Goal: Transaction & Acquisition: Download file/media

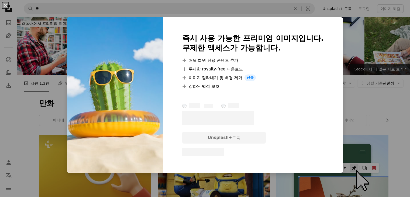
scroll to position [485, 0]
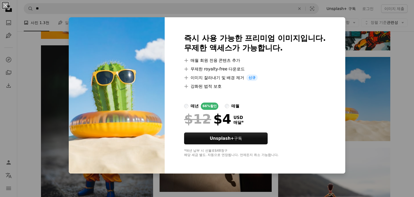
click at [406, 78] on div "An X shape 즉시 사용 가능한 프리미엄 이미지입니다. 무제한 액세스가 가능합니다. A plus sign 매월 회원 전용 콘텐츠 추가 A…" at bounding box center [207, 98] width 414 height 197
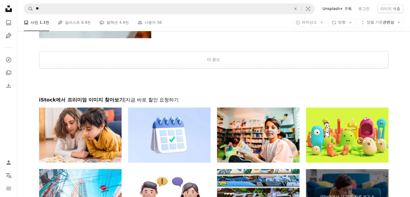
scroll to position [888, 0]
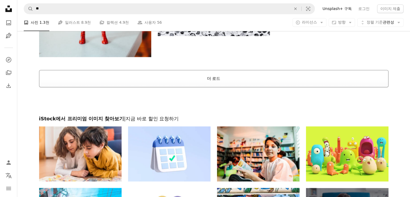
click at [236, 81] on button "더 로드" at bounding box center [213, 78] width 349 height 17
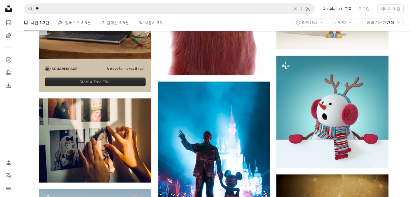
scroll to position [996, 0]
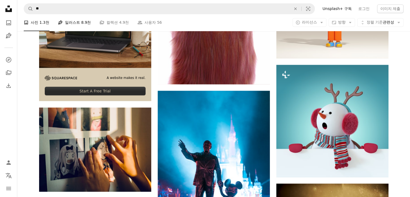
click at [73, 24] on link "Pen Tool 일러스트 8.9천" at bounding box center [74, 22] width 33 height 17
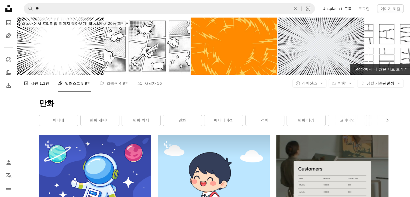
click at [42, 85] on span "1.3천" at bounding box center [44, 83] width 10 height 6
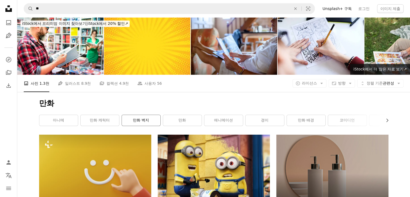
click at [147, 119] on link "만화 벽지" at bounding box center [141, 120] width 39 height 11
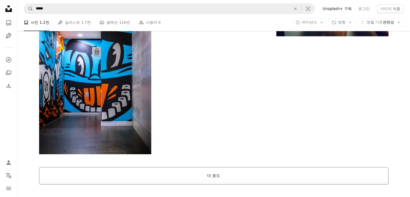
scroll to position [941, 0]
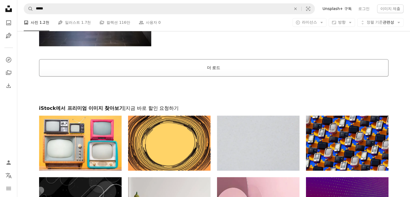
click at [215, 76] on button "더 로드" at bounding box center [213, 67] width 349 height 17
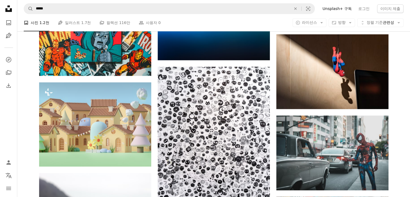
scroll to position [0, 0]
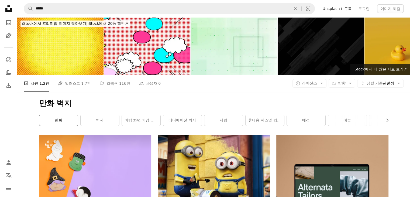
click at [67, 119] on link "만화" at bounding box center [58, 120] width 39 height 11
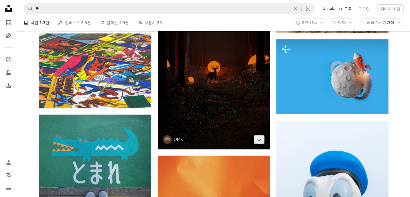
scroll to position [2021, 0]
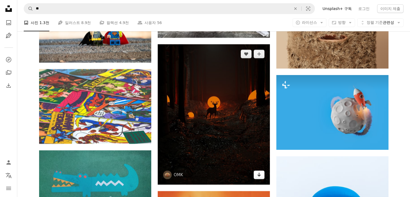
click at [261, 173] on icon "Arrow pointing down" at bounding box center [259, 174] width 4 height 6
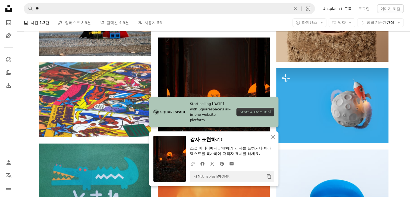
scroll to position [2210, 0]
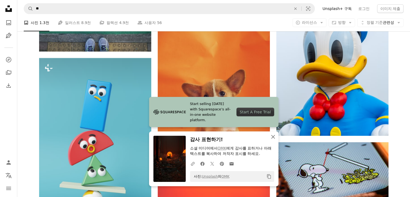
click at [274, 138] on icon "button" at bounding box center [273, 137] width 4 height 4
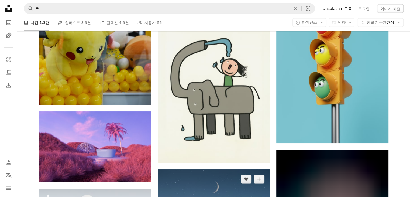
scroll to position [5497, 0]
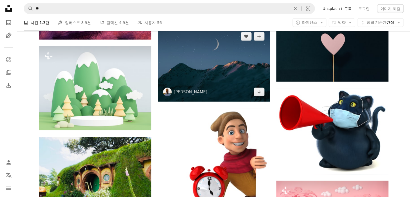
click at [262, 99] on img at bounding box center [214, 64] width 112 height 75
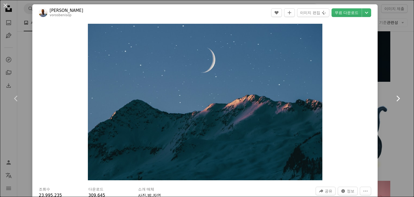
click at [401, 91] on link "Chevron right" at bounding box center [398, 98] width 32 height 52
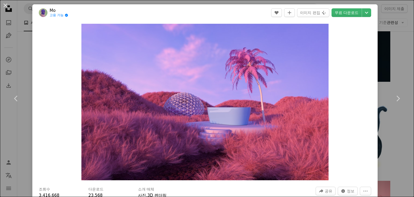
click at [7, 6] on button "An X shape" at bounding box center [5, 5] width 6 height 6
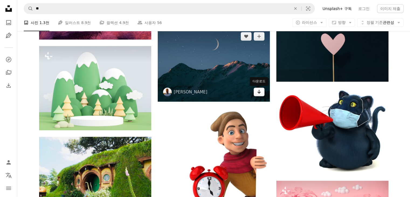
click at [259, 93] on icon "다운로드" at bounding box center [259, 92] width 4 height 4
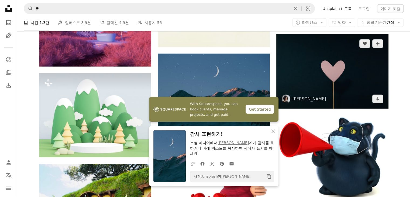
scroll to position [5443, 0]
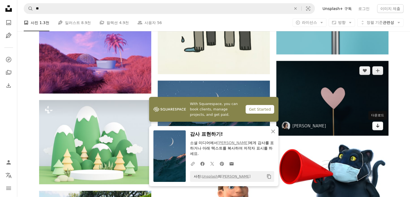
click at [376, 126] on icon "다운로드" at bounding box center [378, 126] width 4 height 4
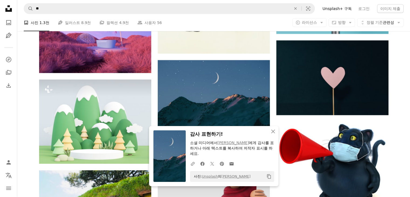
scroll to position [5497, 0]
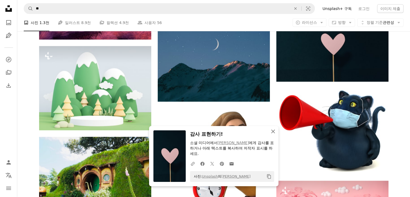
click at [272, 133] on icon "An X shape" at bounding box center [273, 131] width 6 height 6
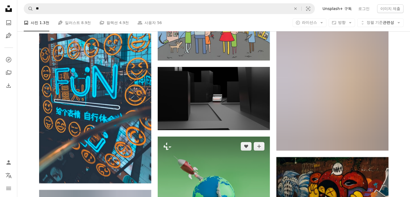
scroll to position [6440, 0]
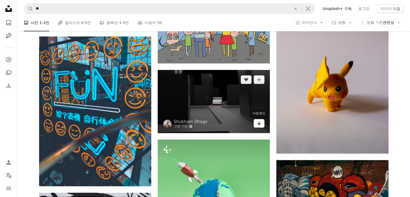
click at [264, 123] on link "Arrow pointing down" at bounding box center [259, 123] width 11 height 9
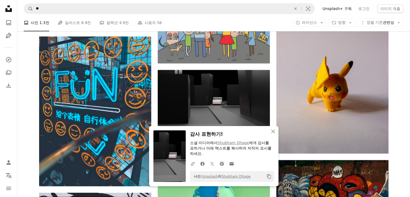
scroll to position [6629, 0]
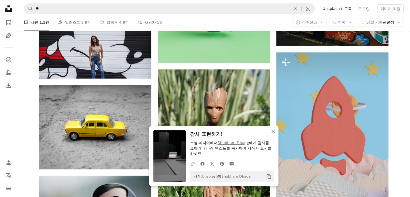
click at [275, 131] on icon "An X shape" at bounding box center [273, 131] width 6 height 6
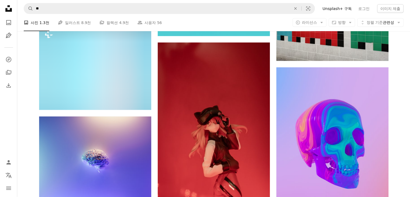
scroll to position [7275, 0]
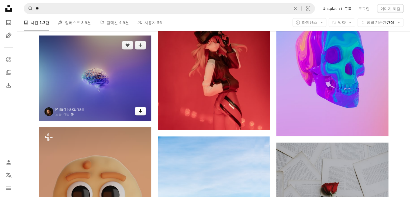
click at [136, 110] on link "Arrow pointing down" at bounding box center [140, 111] width 11 height 9
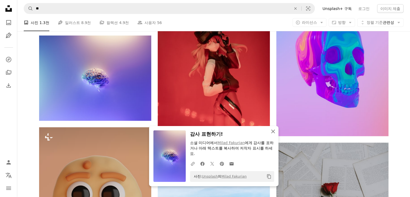
click at [278, 131] on button "An X shape 닫기" at bounding box center [273, 131] width 11 height 11
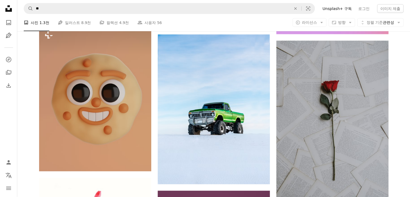
scroll to position [7410, 0]
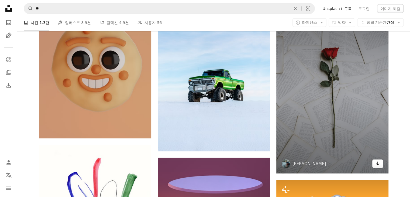
click at [375, 166] on icon "Arrow pointing down" at bounding box center [377, 163] width 4 height 6
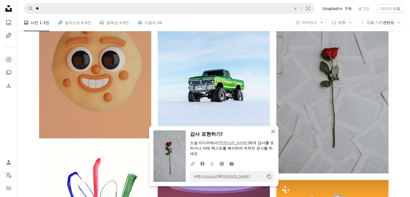
click at [274, 136] on button "An X shape 닫기" at bounding box center [273, 131] width 11 height 11
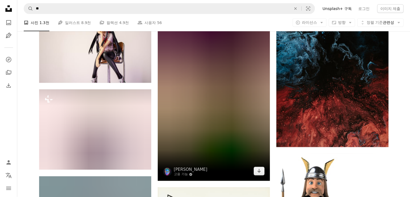
scroll to position [7733, 0]
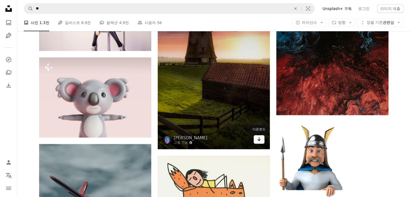
click at [263, 143] on link "Arrow pointing down" at bounding box center [259, 139] width 11 height 9
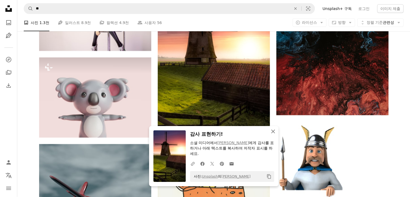
click at [272, 133] on icon "An X shape" at bounding box center [273, 131] width 6 height 6
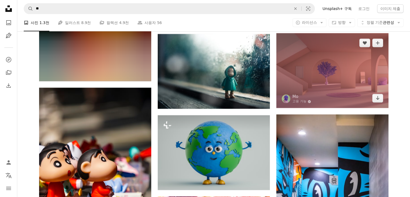
scroll to position [8245, 0]
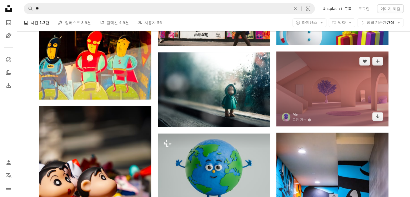
click at [370, 93] on img at bounding box center [332, 88] width 112 height 75
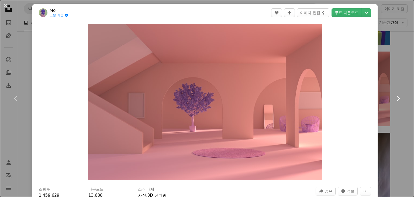
click at [398, 99] on link "Chevron right" at bounding box center [398, 98] width 32 height 52
click at [395, 99] on icon "Chevron right" at bounding box center [397, 98] width 9 height 9
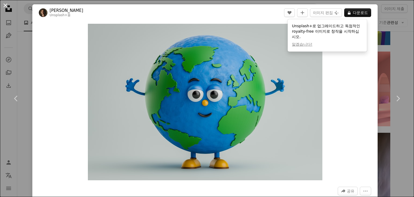
click at [3, 7] on button "An X shape" at bounding box center [5, 5] width 6 height 6
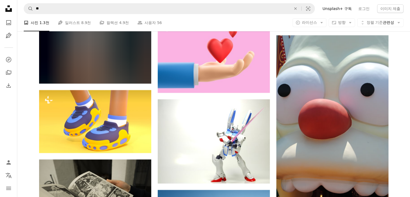
scroll to position [10158, 0]
